Goal: Navigation & Orientation: Find specific page/section

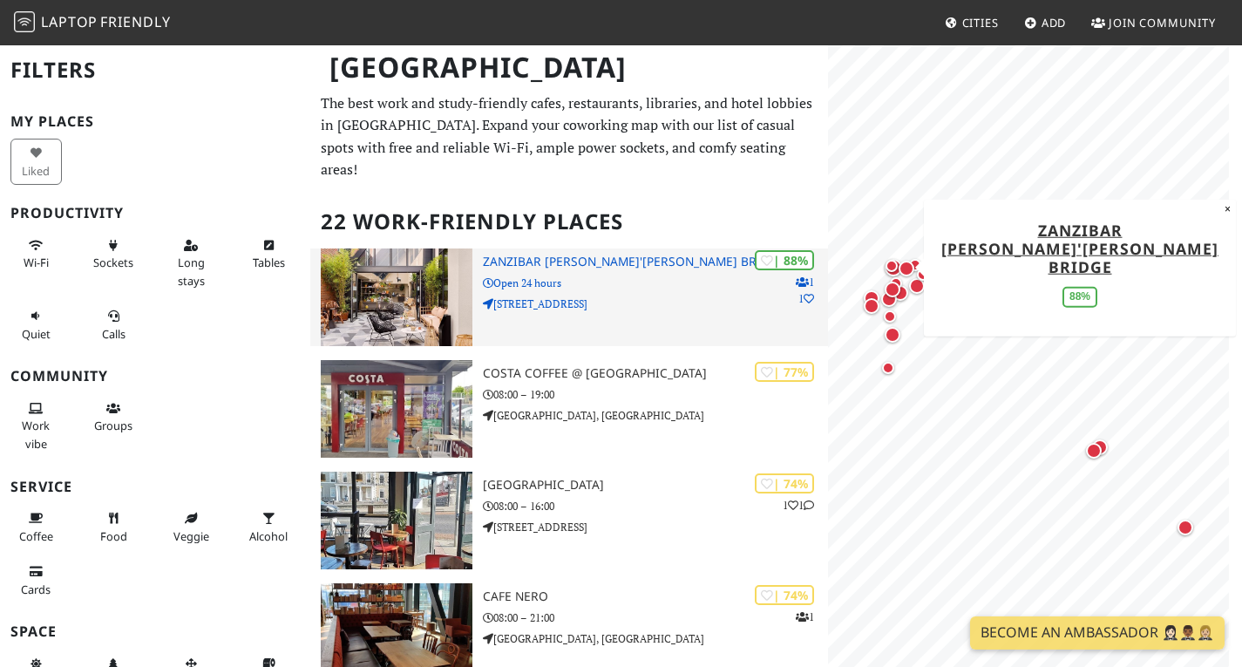
click at [383, 311] on img at bounding box center [397, 297] width 152 height 98
click at [615, 291] on p "Open 24 hours" at bounding box center [655, 283] width 345 height 17
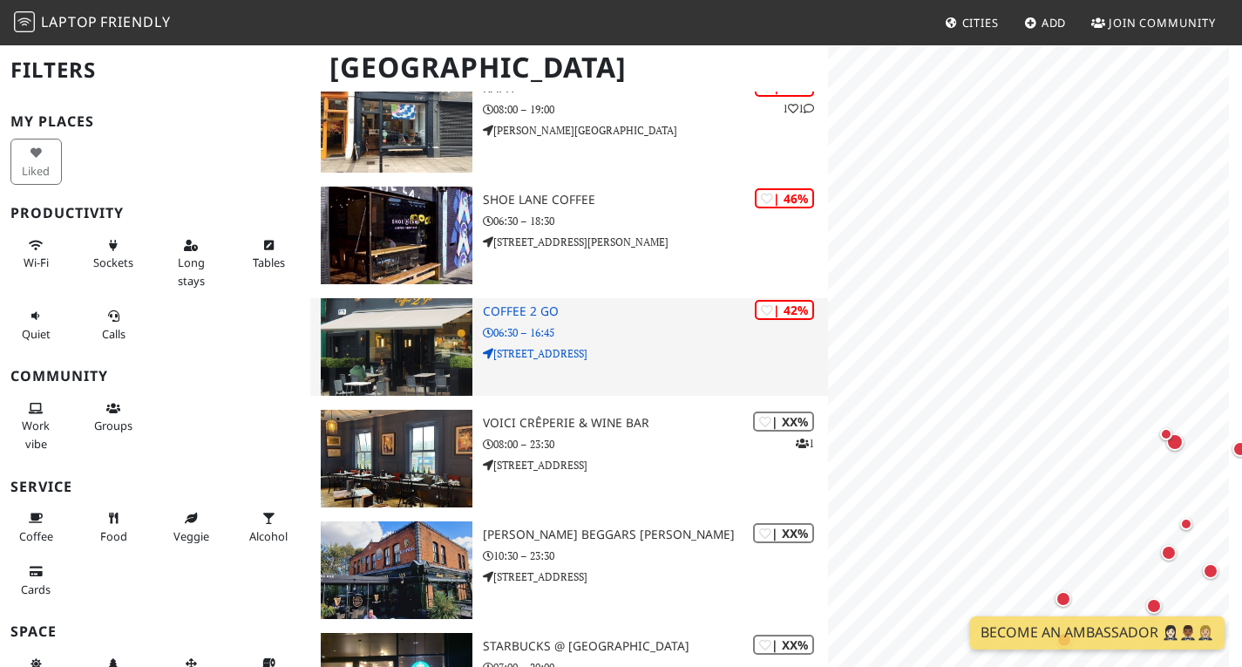
click at [391, 346] on img at bounding box center [397, 347] width 152 height 98
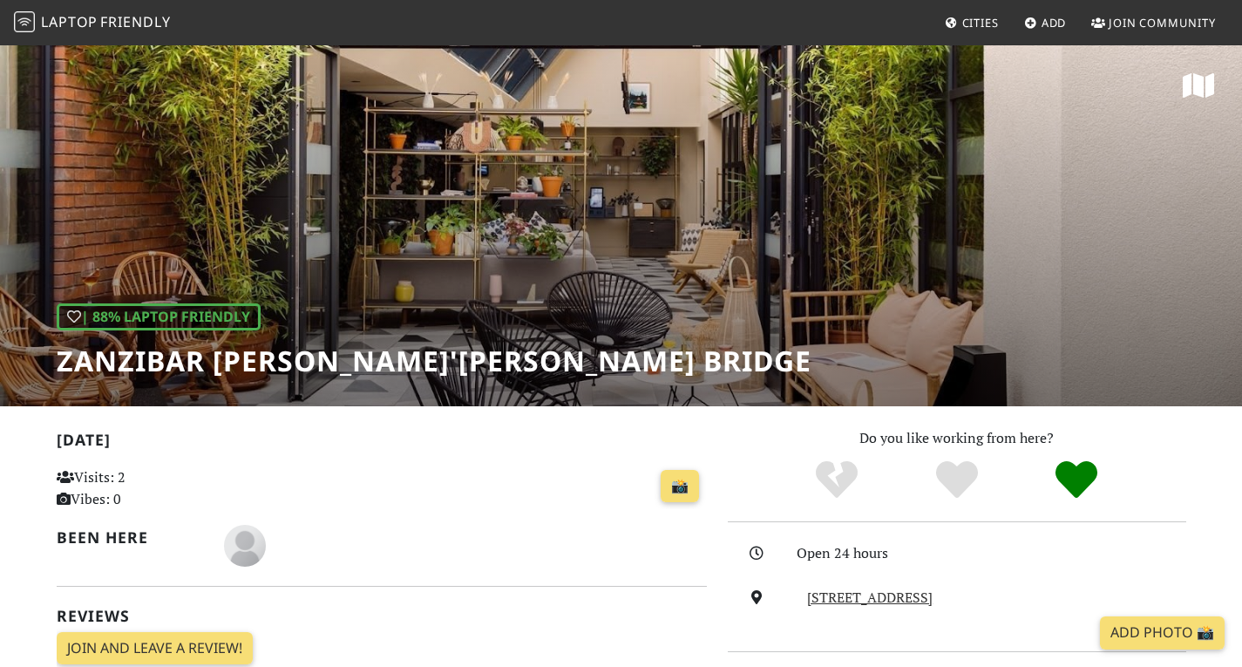
click at [898, 181] on div "| 88% Laptop Friendly Zanzibar [PERSON_NAME]'[PERSON_NAME] Bridge" at bounding box center [621, 225] width 1242 height 363
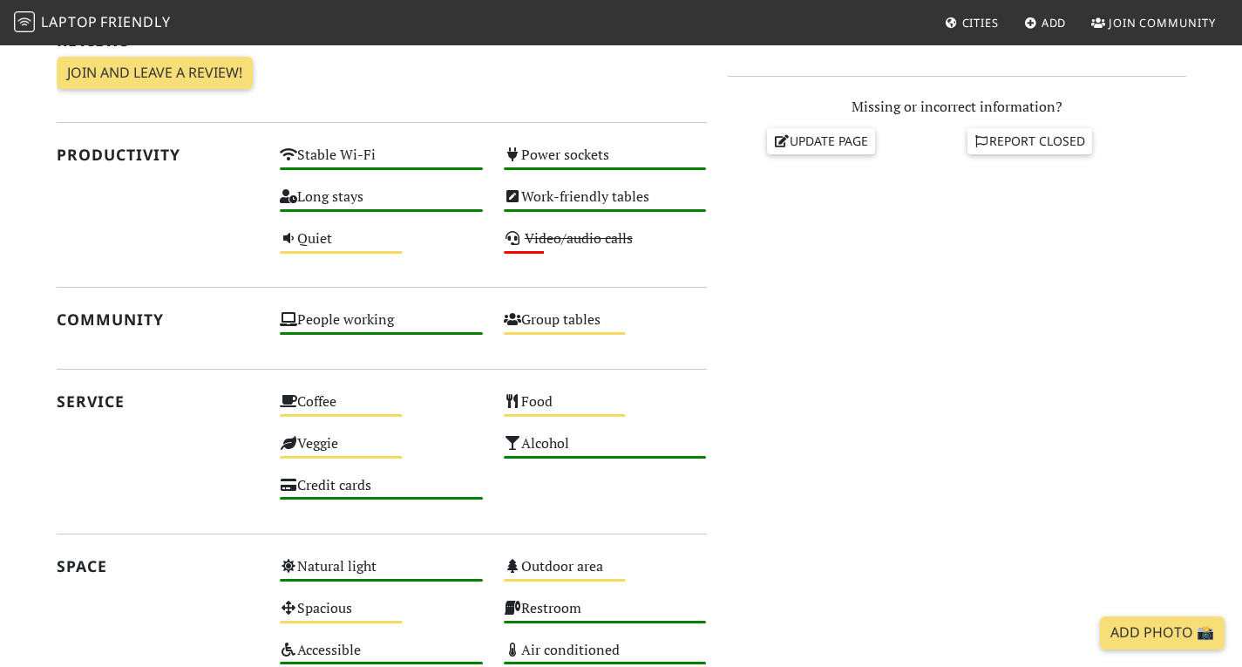
scroll to position [576, 0]
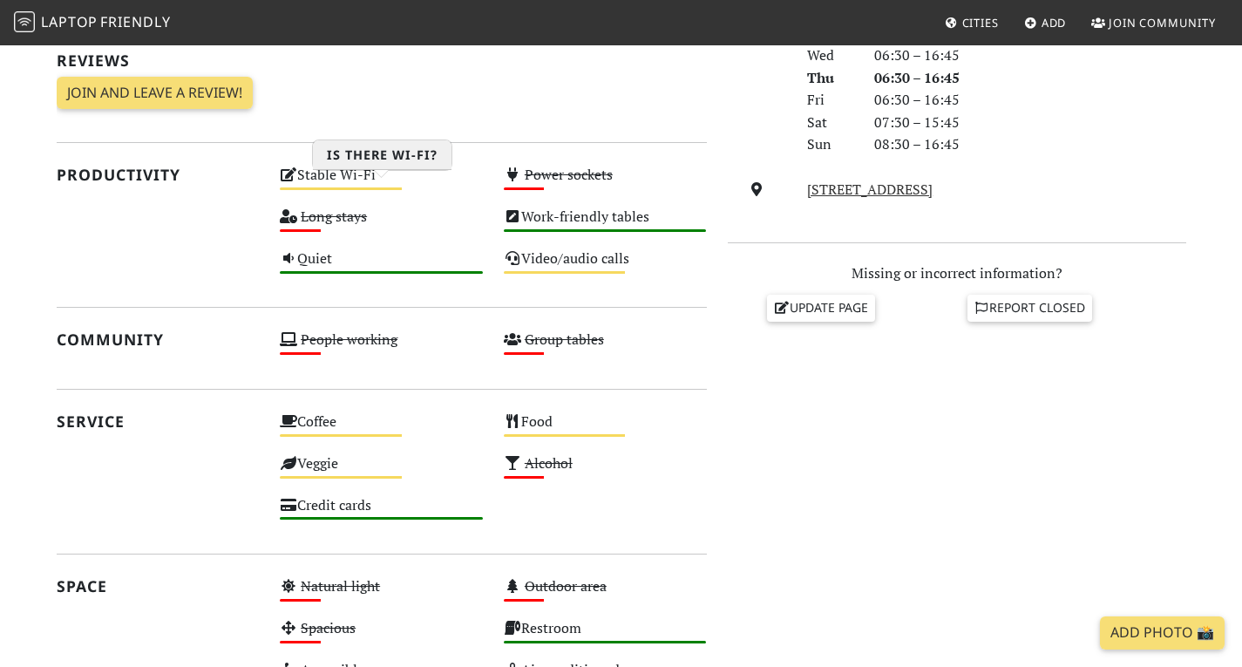
scroll to position [545, 0]
